Goal: Information Seeking & Learning: Learn about a topic

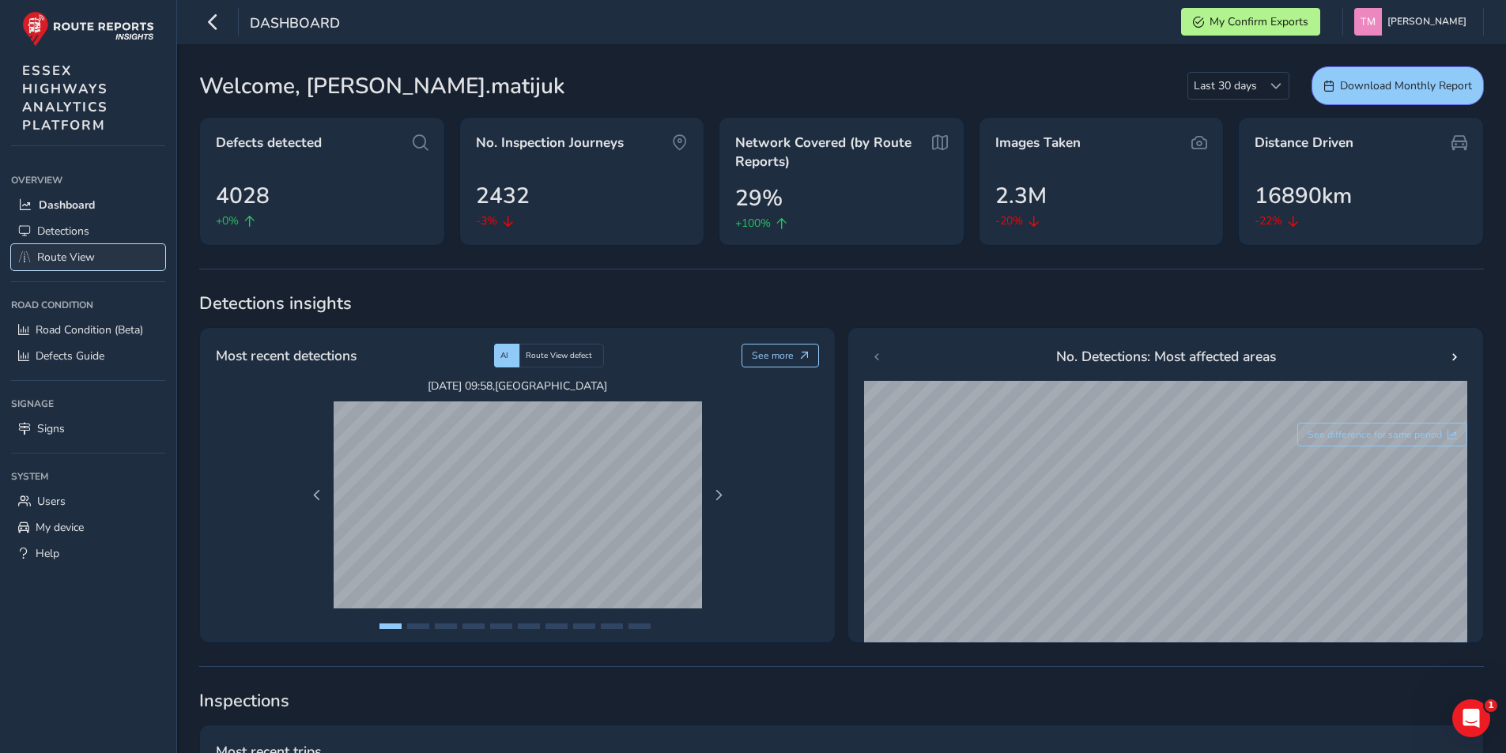
click at [99, 267] on link "Route View" at bounding box center [88, 257] width 154 height 26
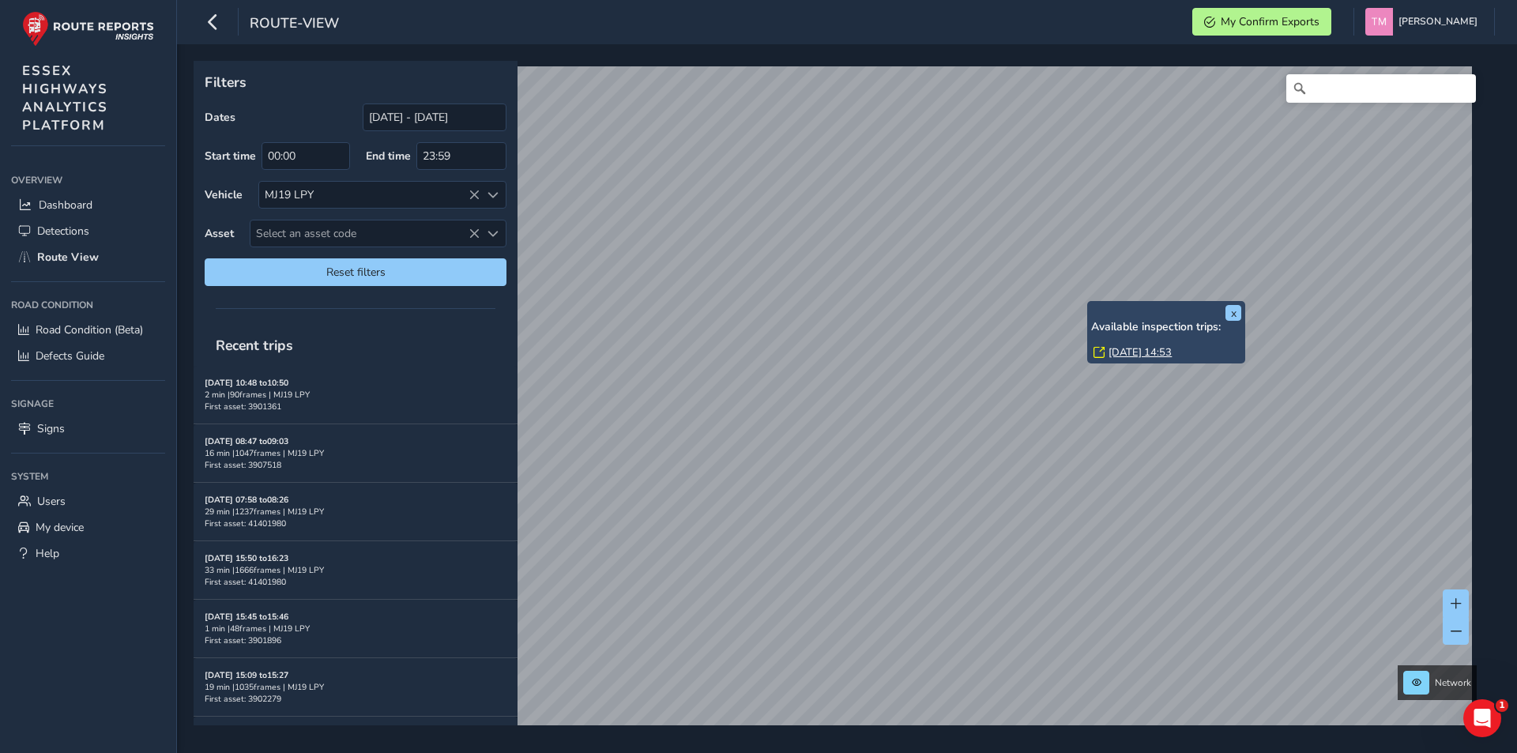
click at [1131, 351] on link "[DATE] 14:53" at bounding box center [1140, 352] width 63 height 14
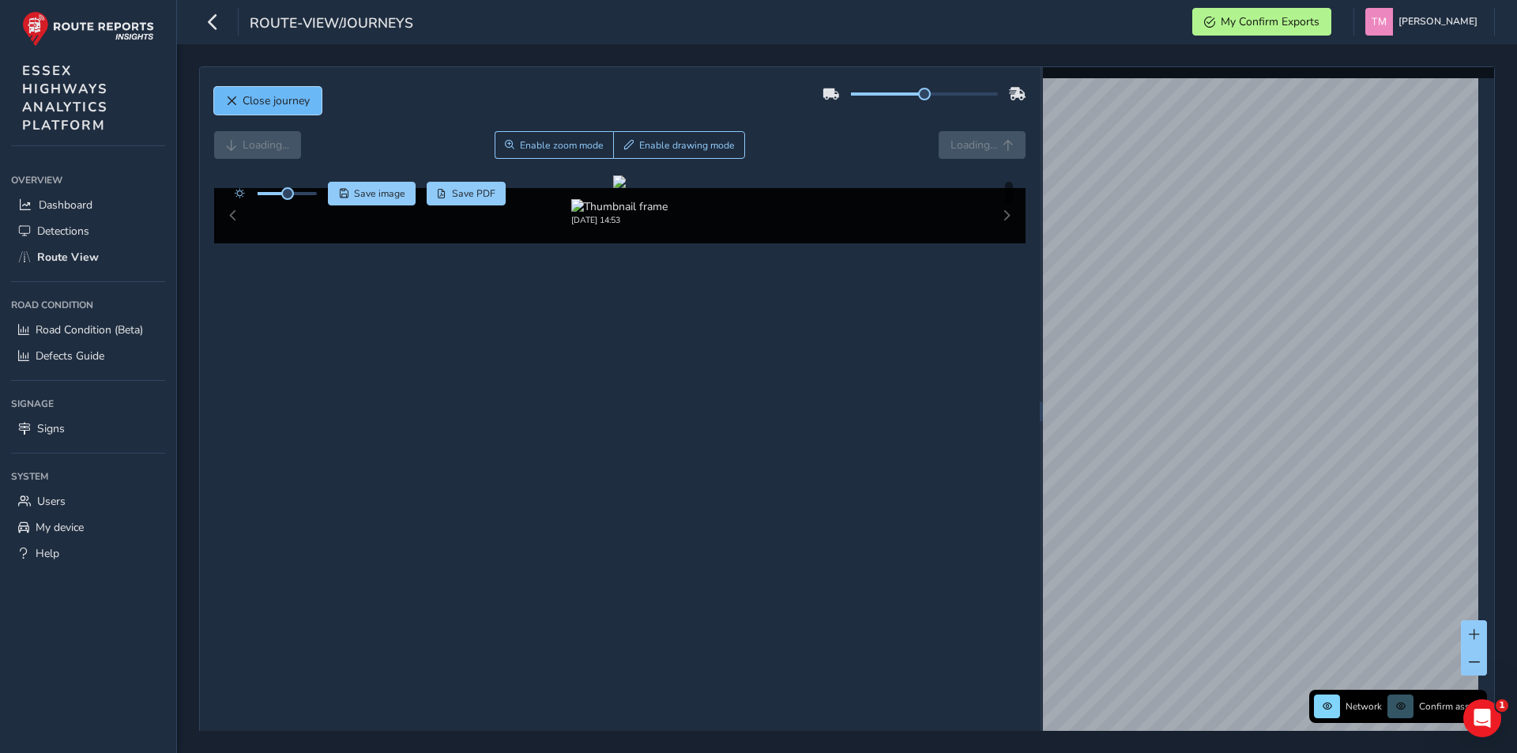
click at [259, 110] on button "Close journey" at bounding box center [267, 101] width 107 height 28
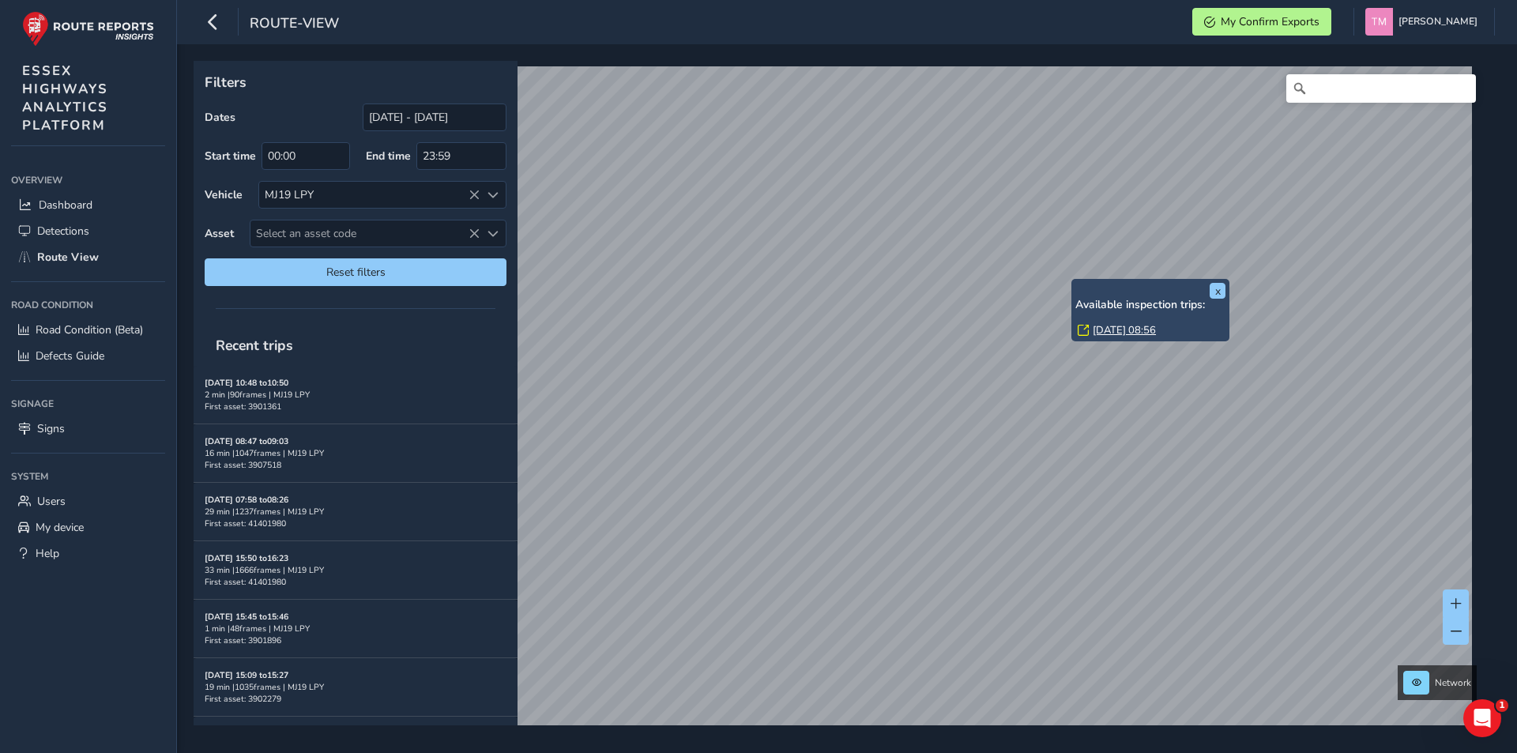
click at [1107, 337] on link "[DATE] 08:56" at bounding box center [1124, 330] width 63 height 14
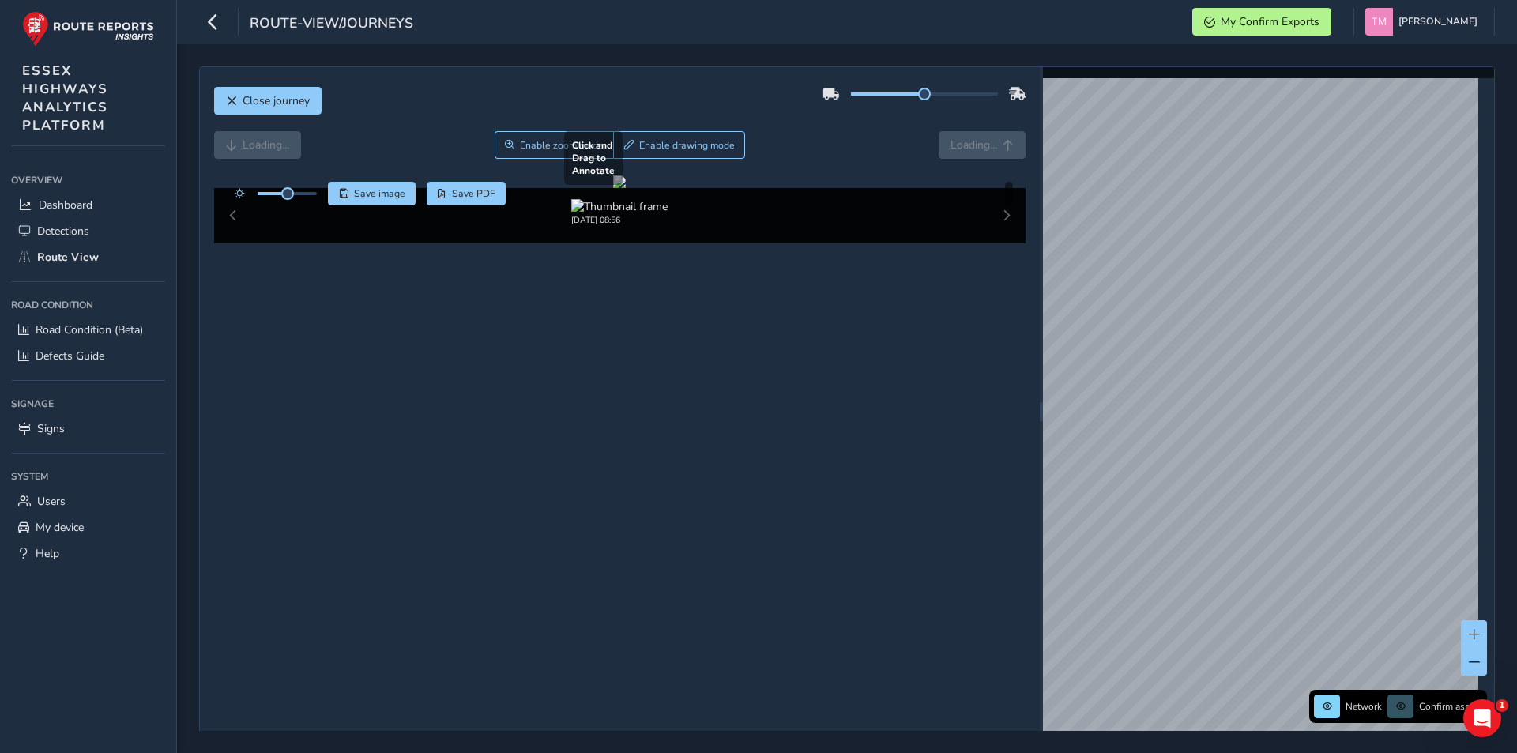
click at [626, 188] on div at bounding box center [619, 181] width 13 height 13
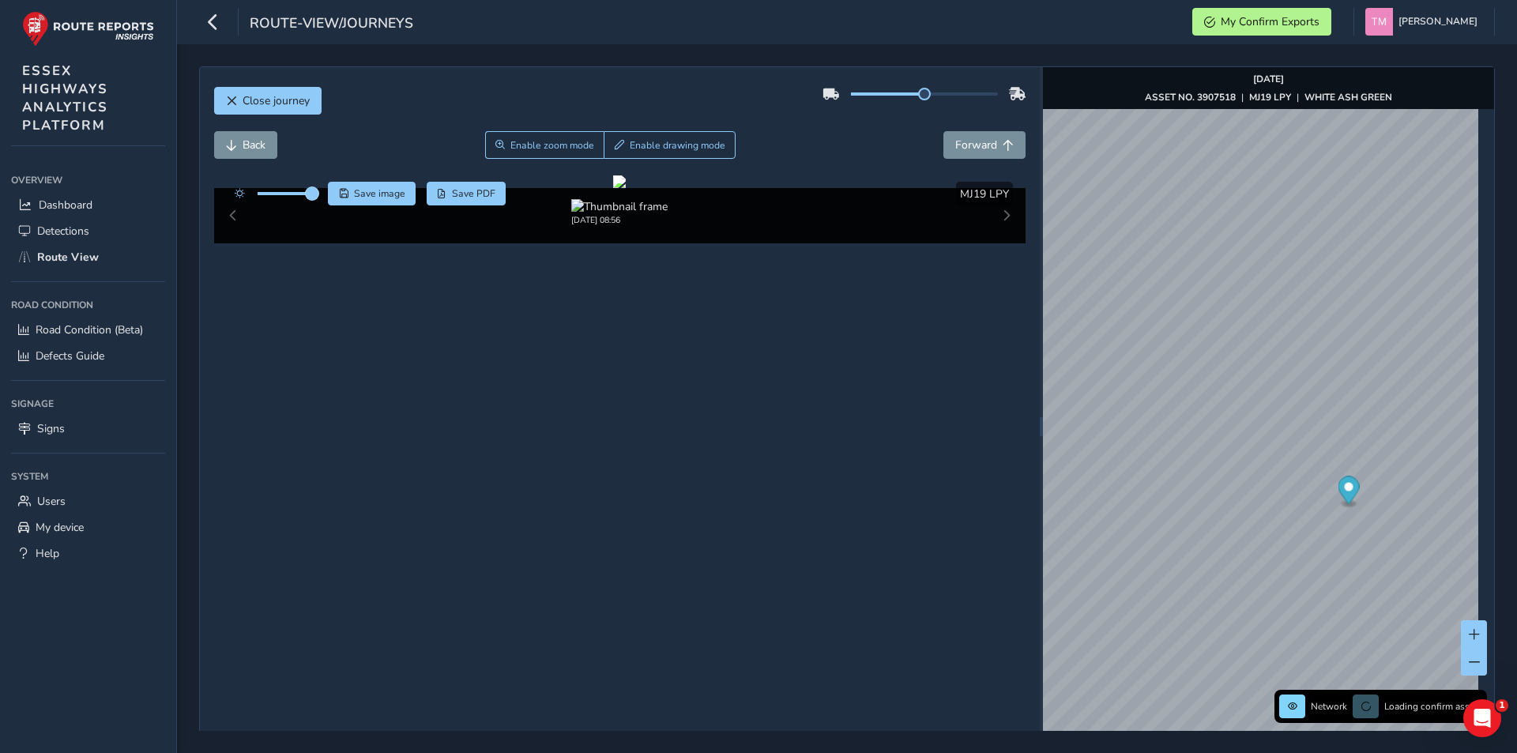
drag, startPoint x: 290, startPoint y: 194, endPoint x: 313, endPoint y: 198, distance: 23.3
click at [313, 198] on span at bounding box center [312, 193] width 13 height 13
click at [626, 188] on div at bounding box center [619, 181] width 13 height 13
click at [401, 193] on span "Save image" at bounding box center [379, 193] width 51 height 13
click at [266, 100] on span "Close journey" at bounding box center [276, 100] width 67 height 15
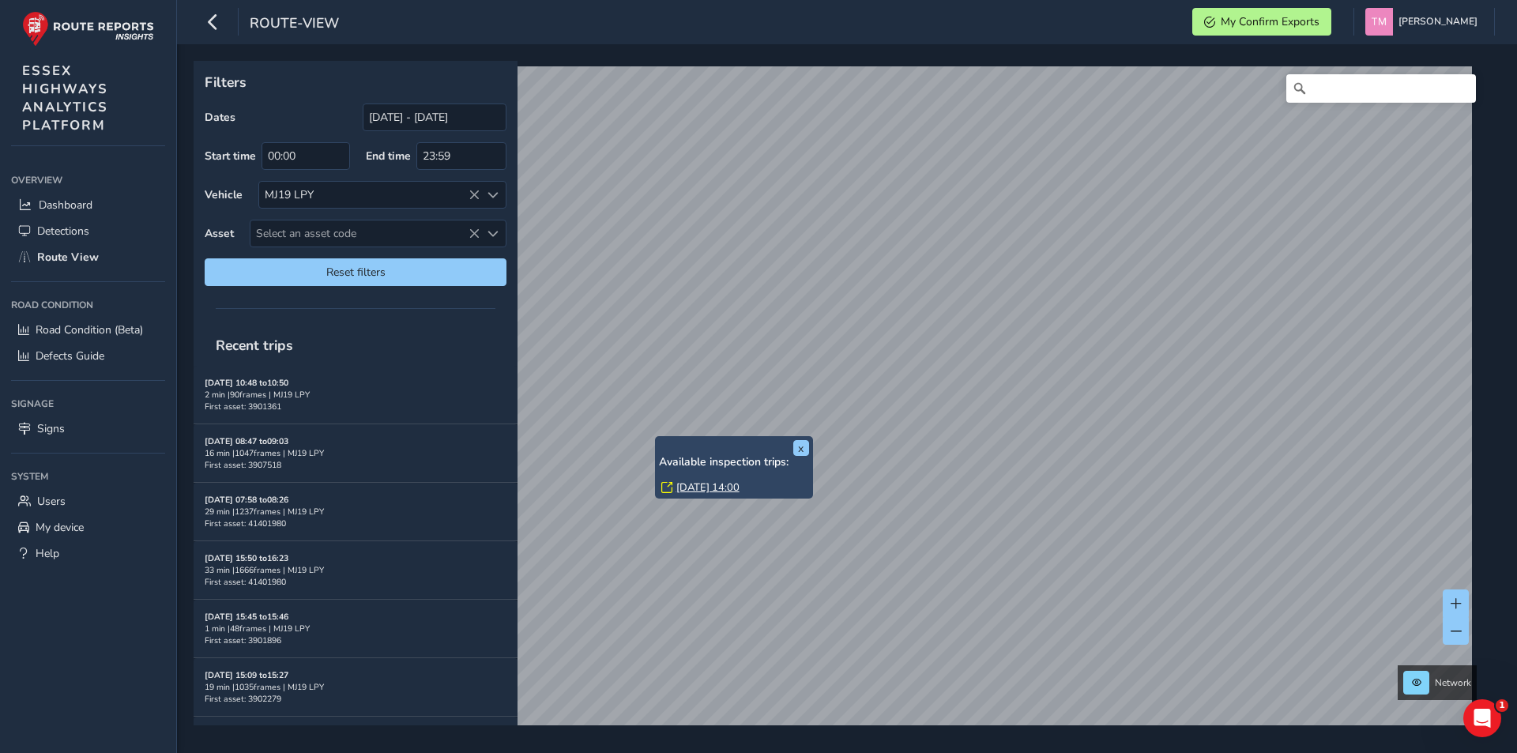
click at [673, 483] on div "[DATE] 14:00" at bounding box center [735, 487] width 148 height 14
click at [685, 489] on link "[DATE] 14:00" at bounding box center [707, 487] width 63 height 14
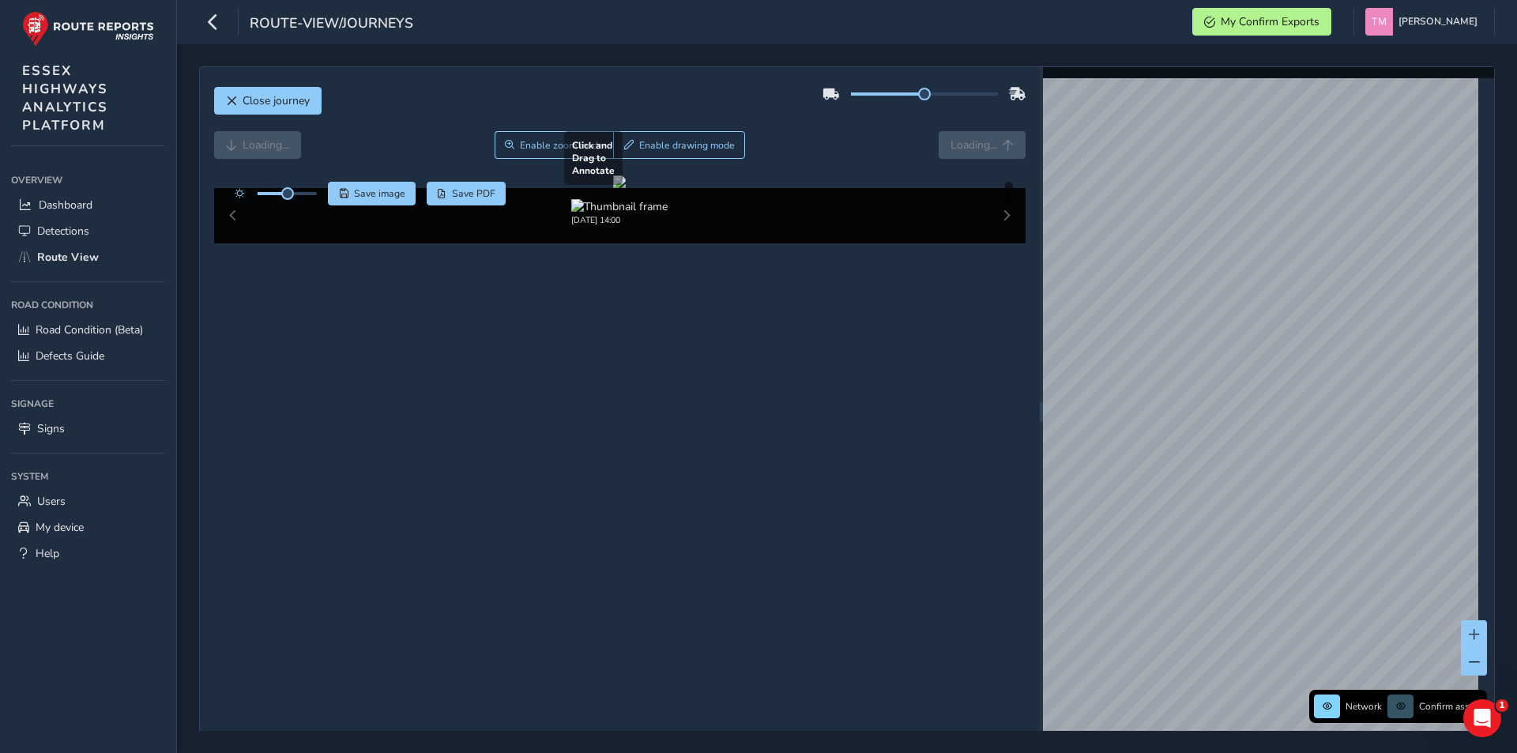
click at [626, 188] on div at bounding box center [619, 181] width 13 height 13
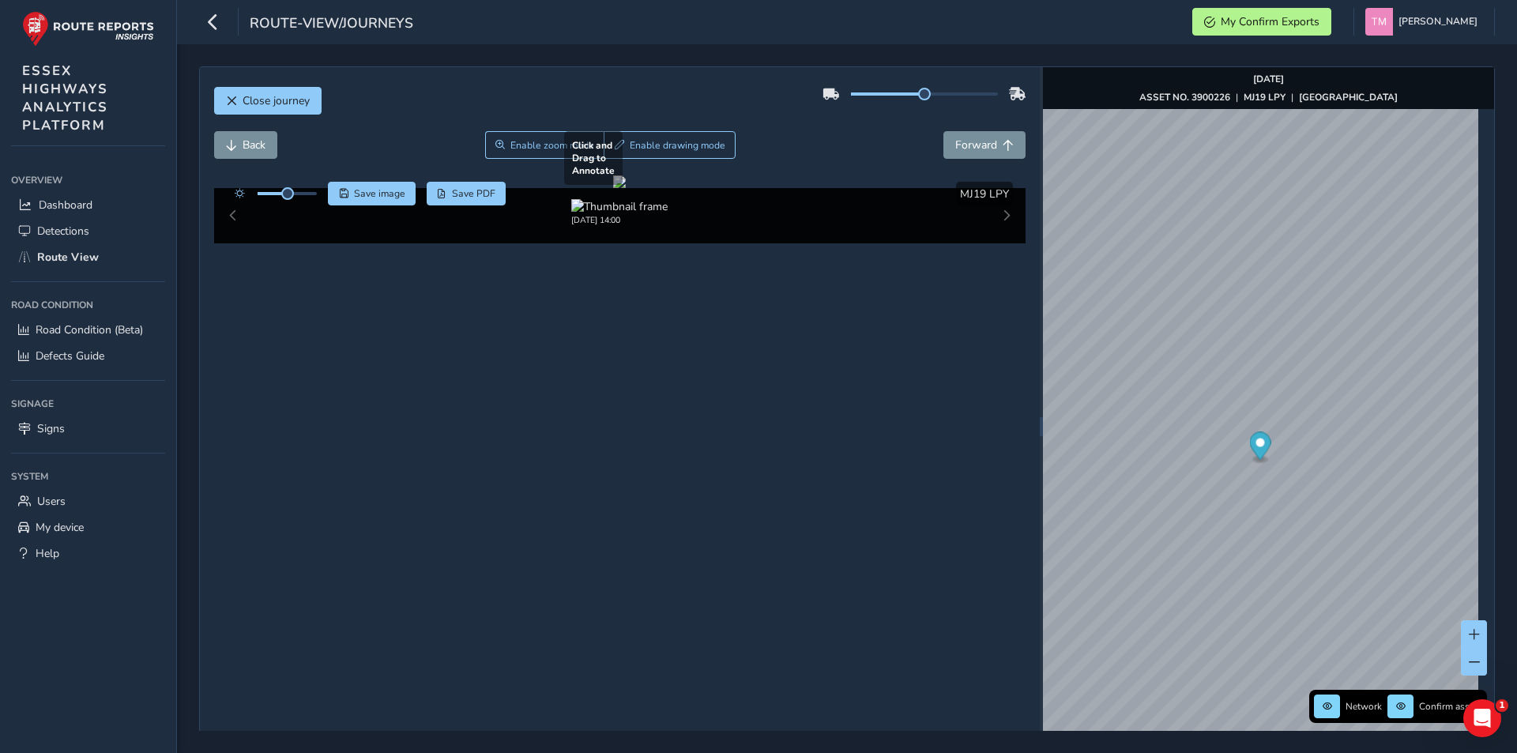
click at [626, 188] on div at bounding box center [619, 181] width 13 height 13
click at [248, 103] on span "Close journey" at bounding box center [276, 100] width 67 height 15
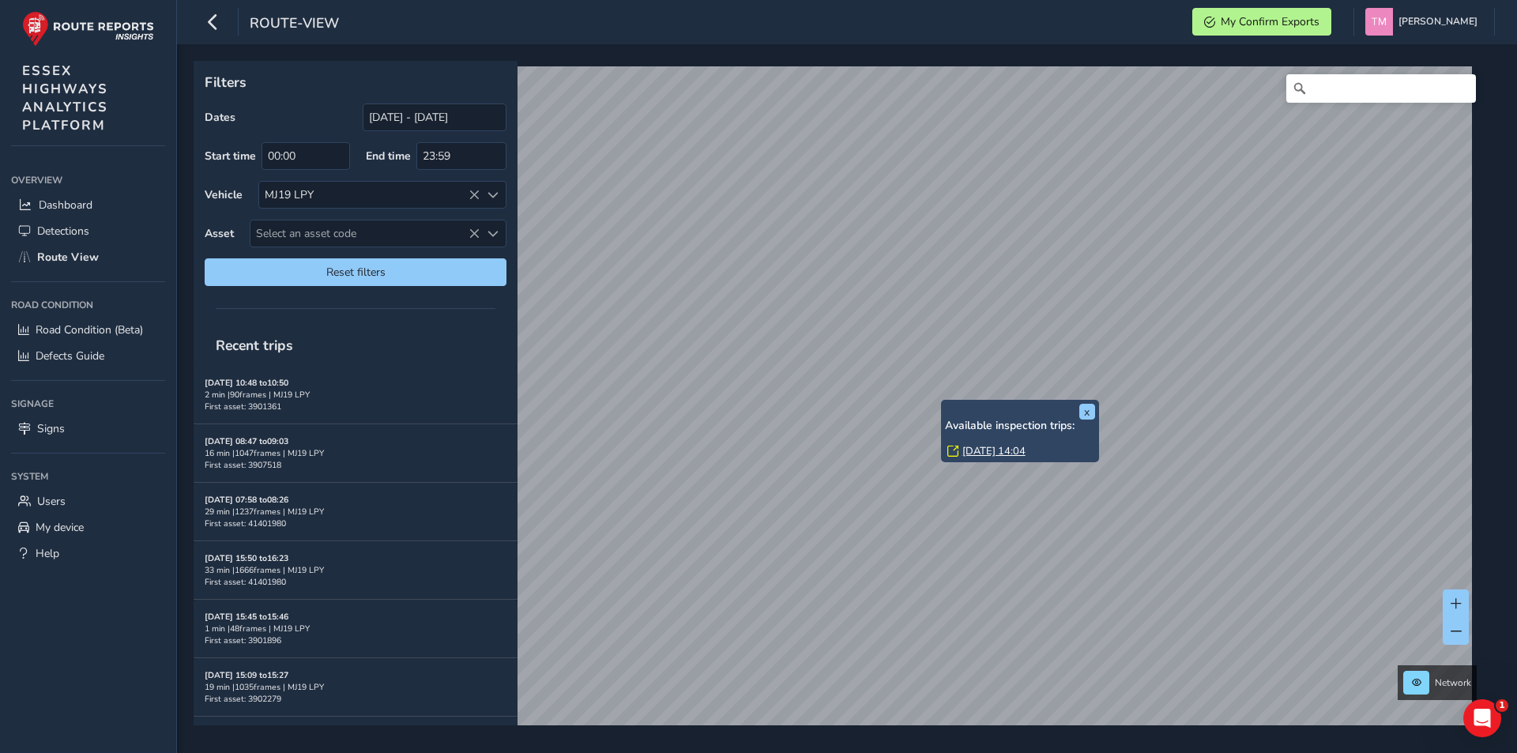
click at [970, 447] on link "[DATE] 14:04" at bounding box center [994, 451] width 63 height 14
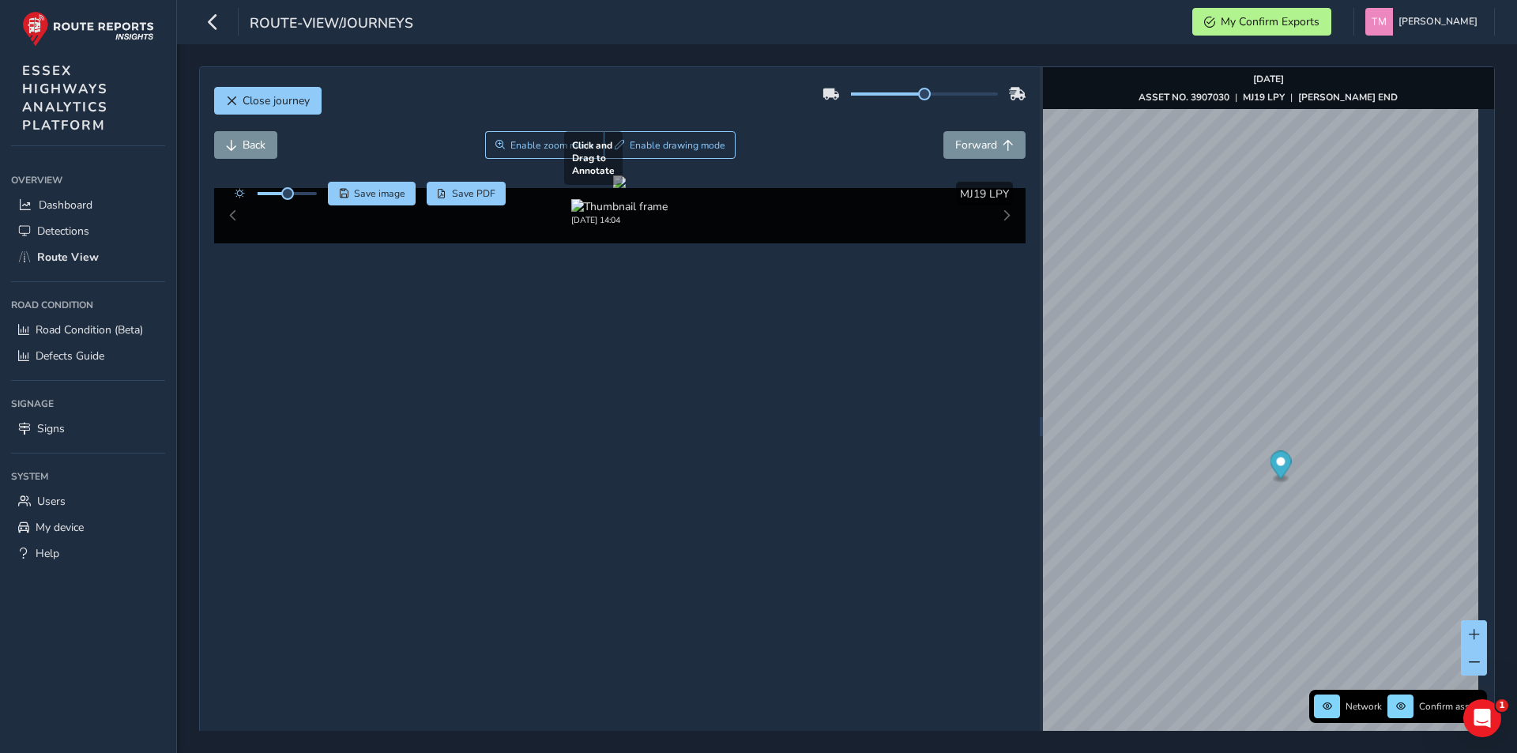
click at [626, 188] on div at bounding box center [619, 181] width 13 height 13
